Goal: Task Accomplishment & Management: Manage account settings

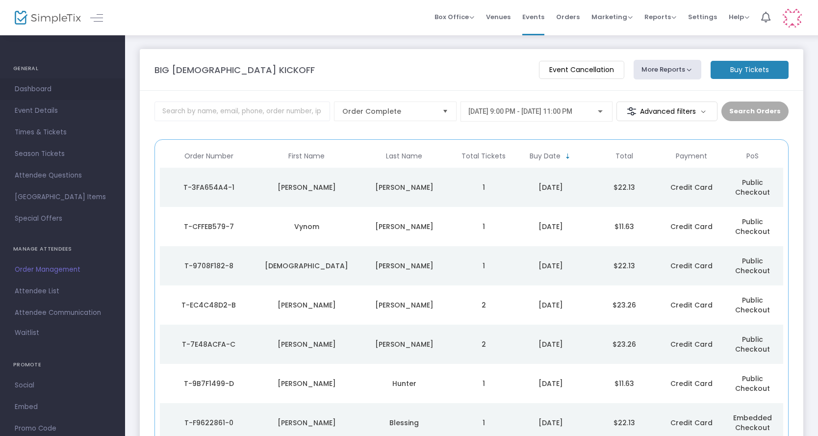
click at [53, 83] on span "Dashboard" at bounding box center [63, 89] width 96 height 13
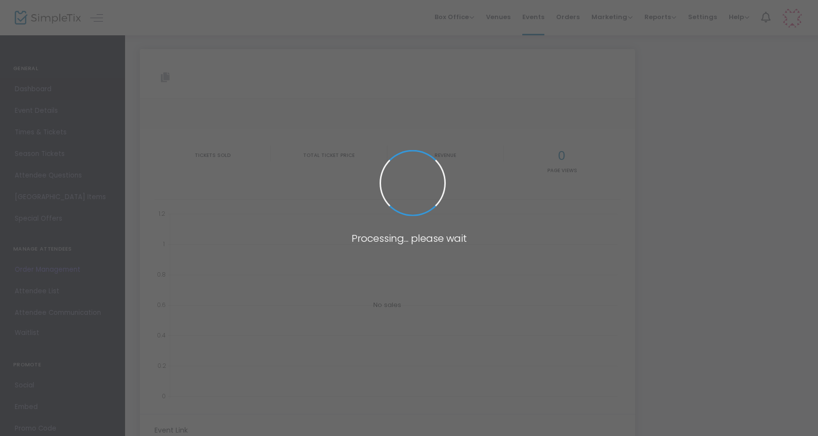
type input "[URL][DOMAIN_NAME][DEMOGRAPHIC_DATA]"
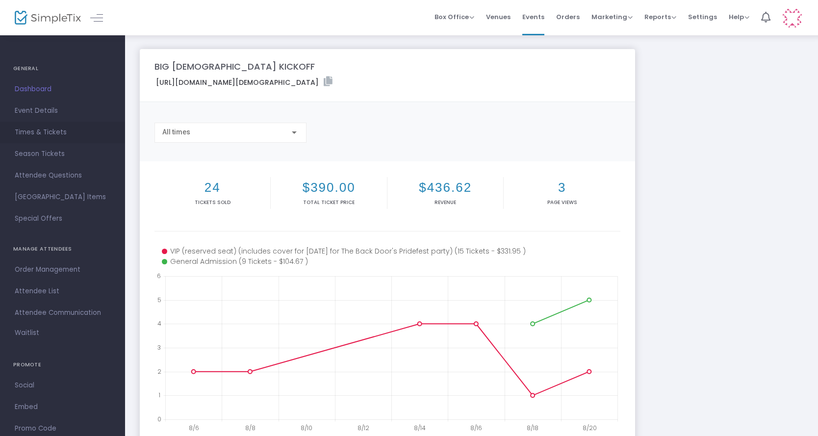
click at [48, 133] on span "Times & Tickets" at bounding box center [63, 132] width 96 height 13
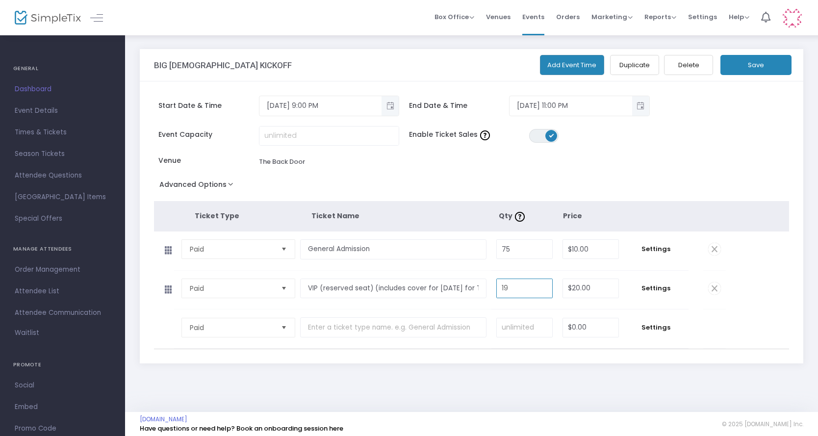
click at [521, 290] on input "19" at bounding box center [524, 288] width 55 height 19
type input "18"
click at [780, 58] on button "Save" at bounding box center [756, 65] width 71 height 20
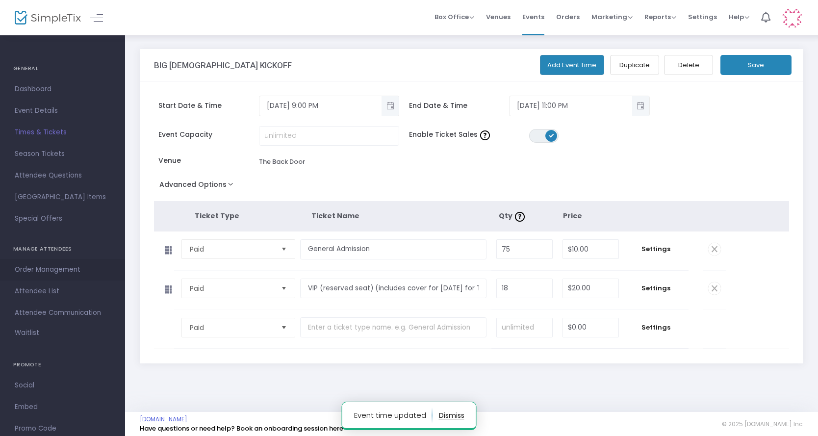
click at [56, 266] on span "Order Management" at bounding box center [63, 270] width 96 height 13
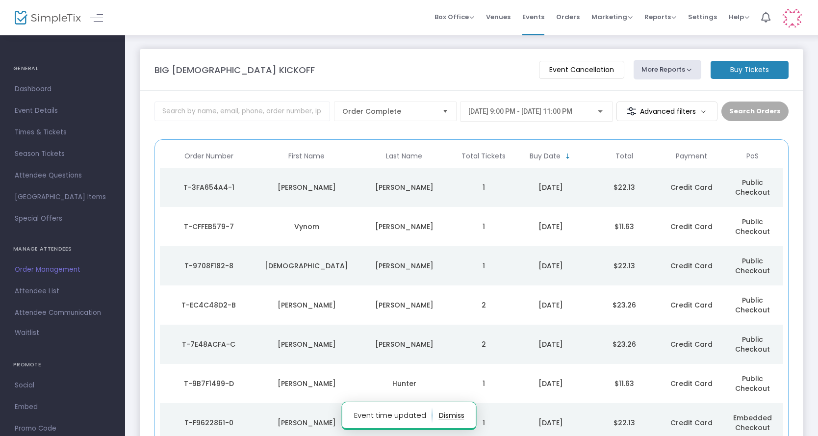
click at [453, 109] on span "Select" at bounding box center [445, 112] width 16 height 16
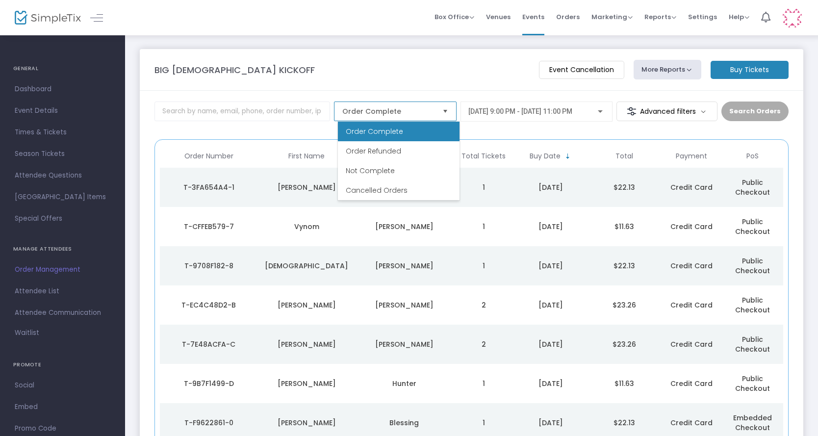
click at [400, 125] on li "Order Complete" at bounding box center [399, 132] width 122 height 20
